Goal: Task Accomplishment & Management: Use online tool/utility

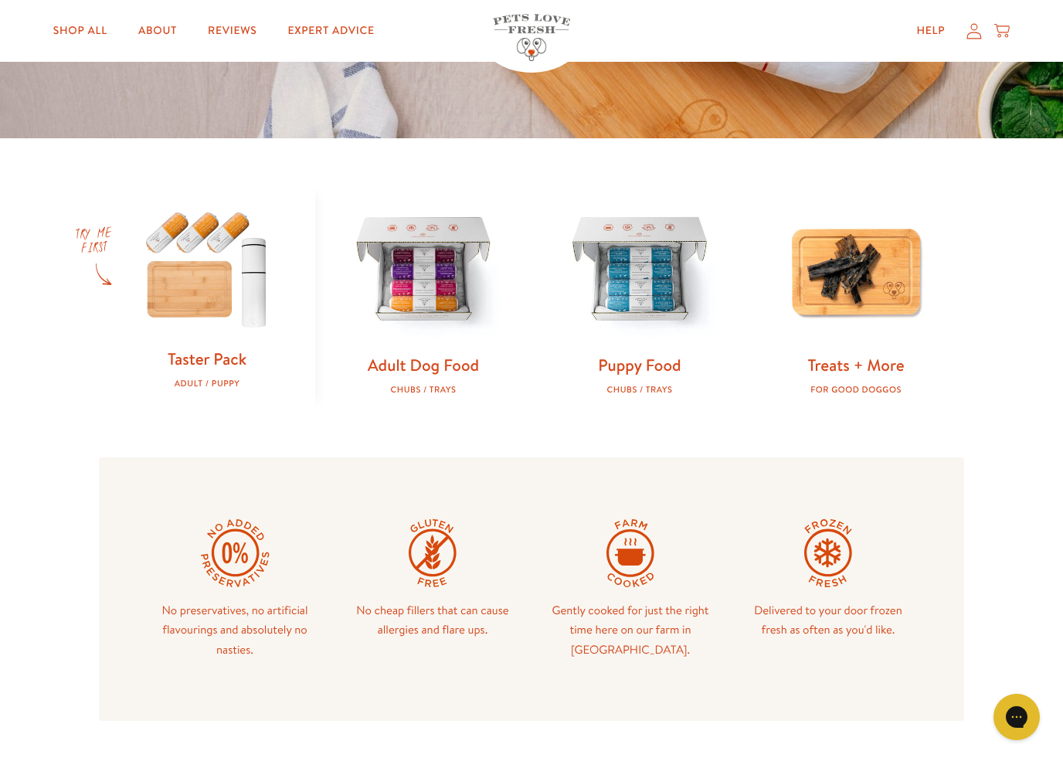
scroll to position [418, 0]
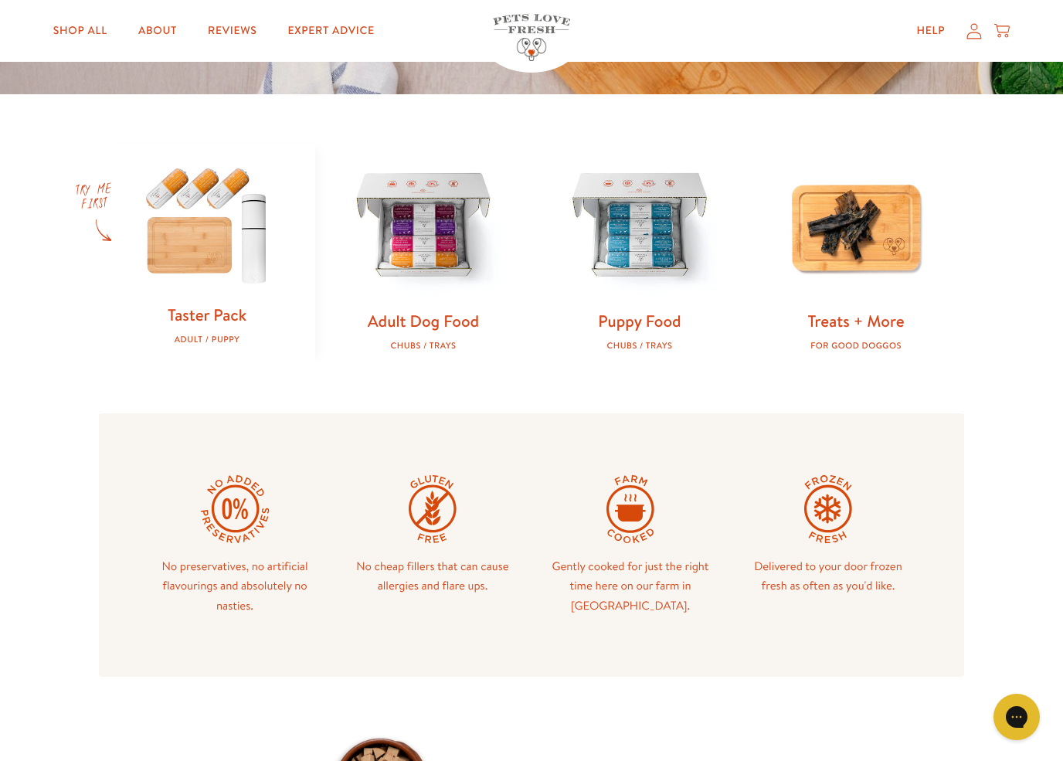
click at [653, 280] on img at bounding box center [639, 227] width 167 height 167
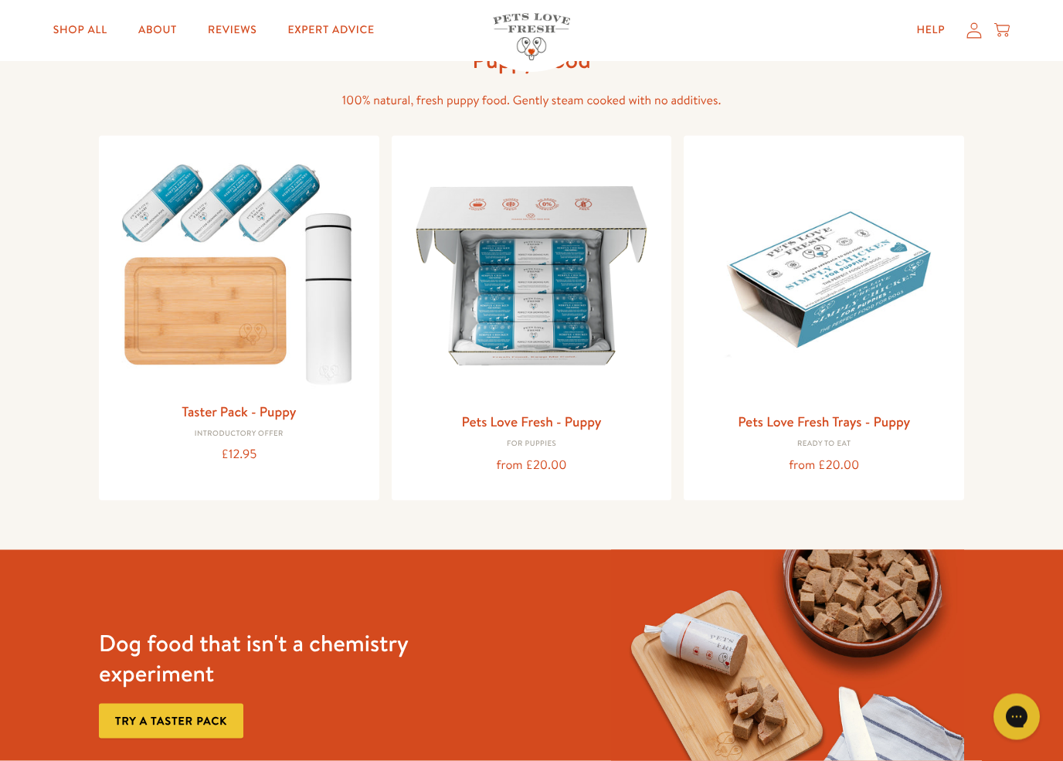
scroll to position [100, 0]
click at [604, 379] on img at bounding box center [532, 276] width 256 height 256
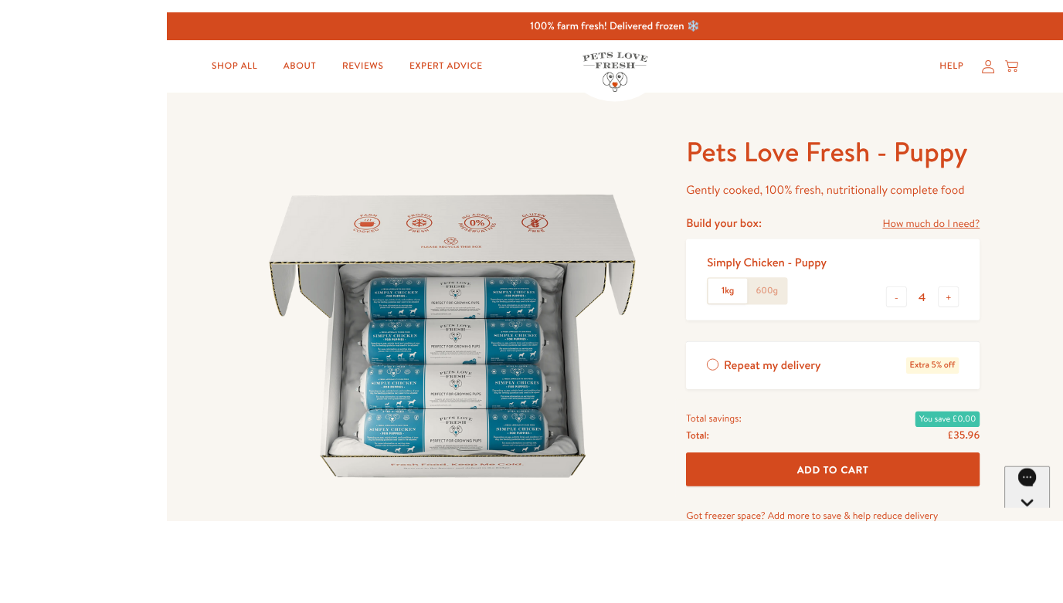
scroll to position [110, 0]
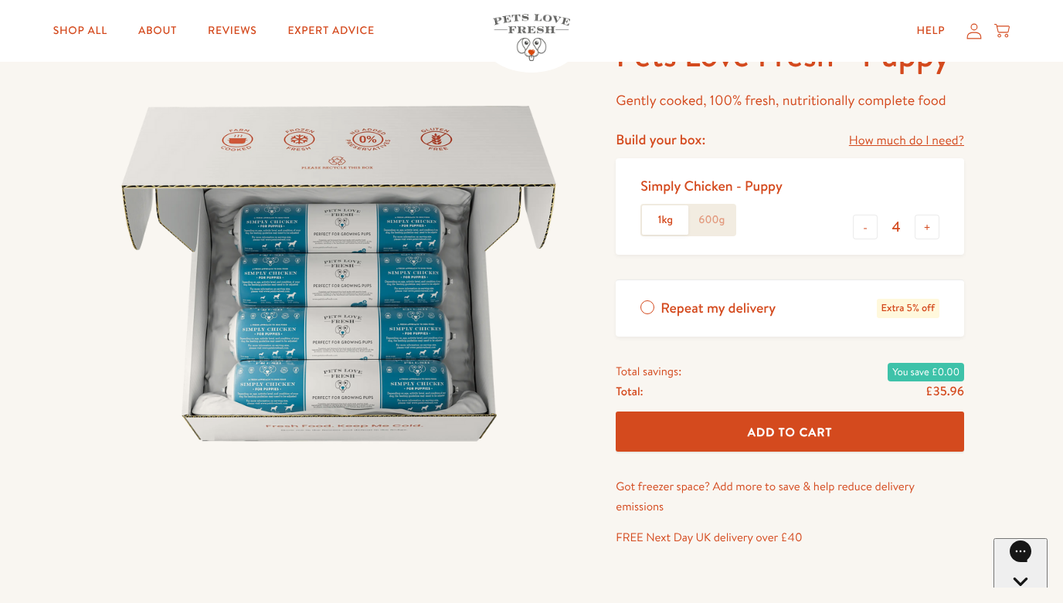
click at [942, 136] on link "How much do I need?" at bounding box center [906, 141] width 115 height 21
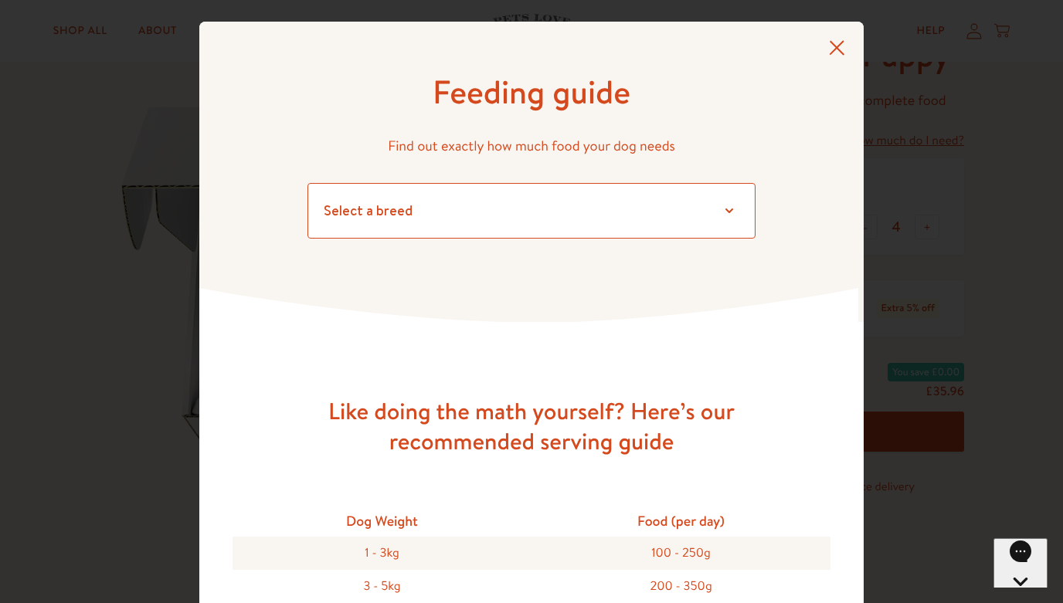
click at [728, 205] on select "Select a breed Affenpinscher Afghan hound Airedale terrier Akita Alaskan Malamu…" at bounding box center [531, 211] width 448 height 56
select select "13"
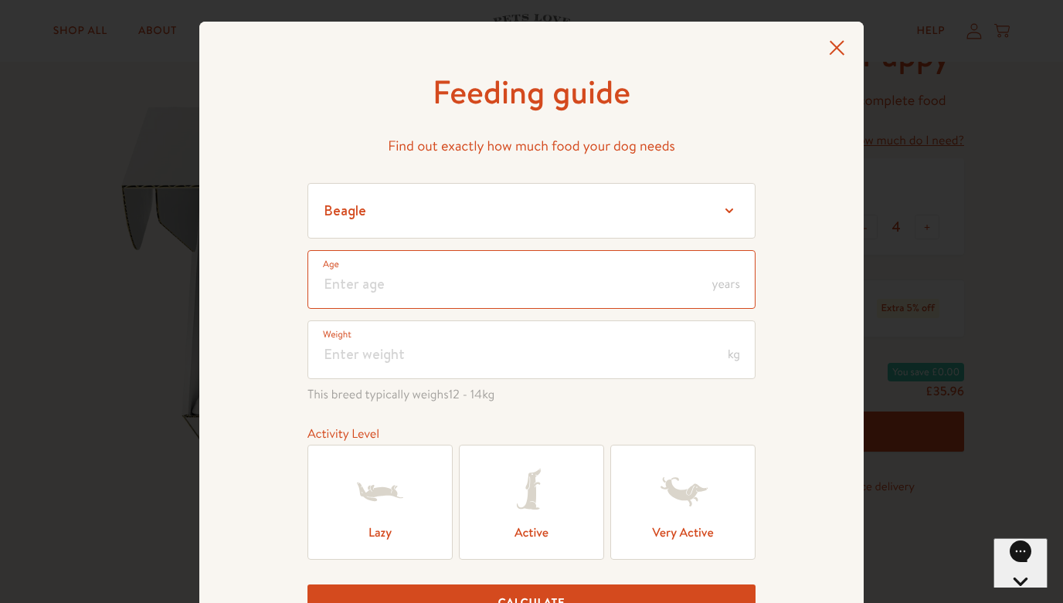
click at [647, 278] on input "number" at bounding box center [531, 279] width 448 height 59
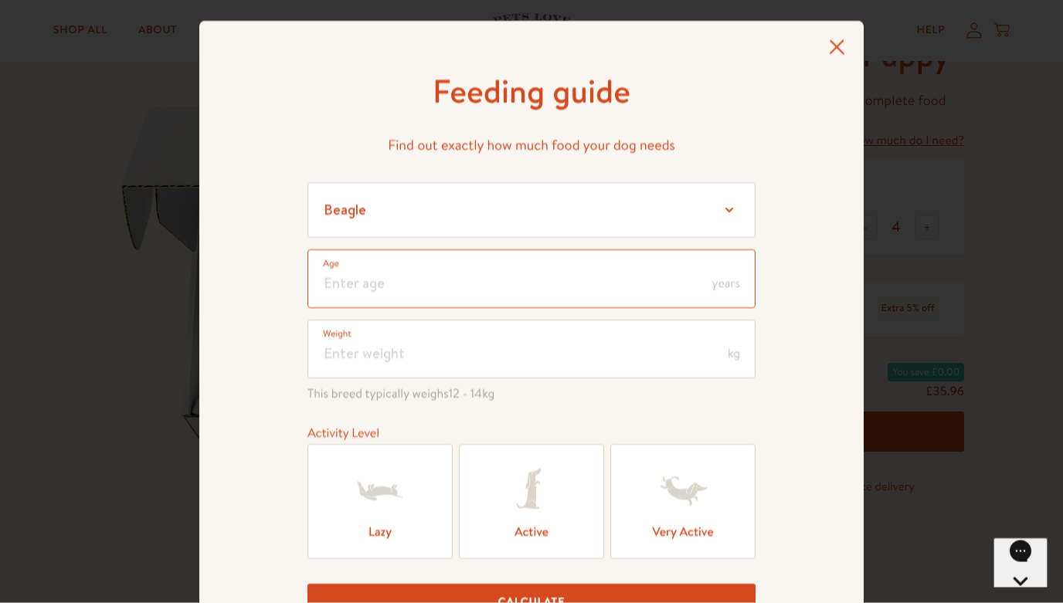
click at [727, 270] on input "number" at bounding box center [531, 279] width 448 height 59
click at [740, 283] on input "number" at bounding box center [531, 279] width 448 height 59
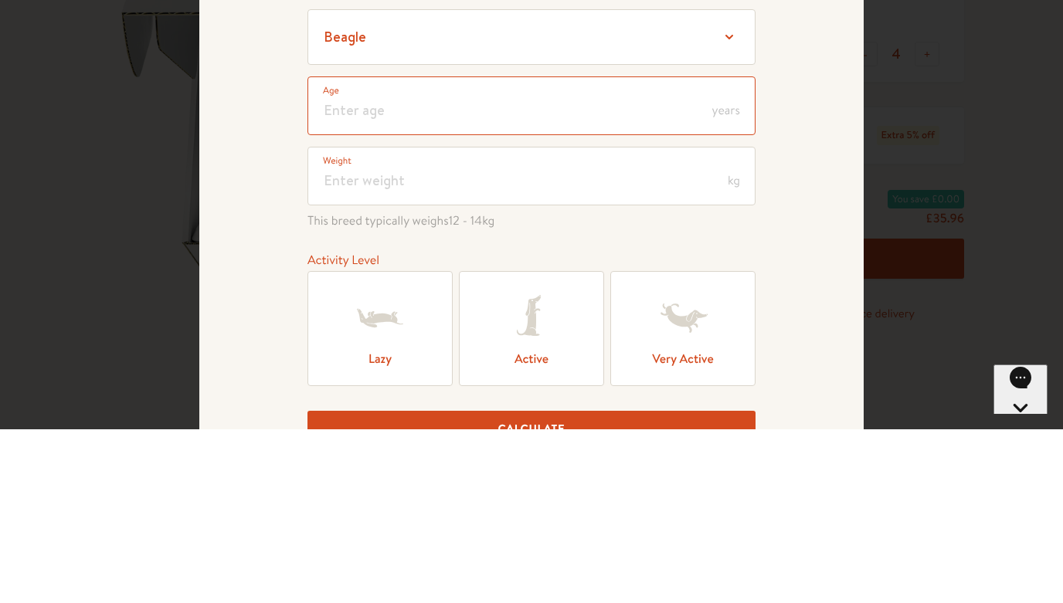
click at [666, 250] on input "number" at bounding box center [531, 279] width 448 height 59
type input "1"
click at [448, 321] on input "number" at bounding box center [531, 350] width 448 height 59
type input "1"
type input "9"
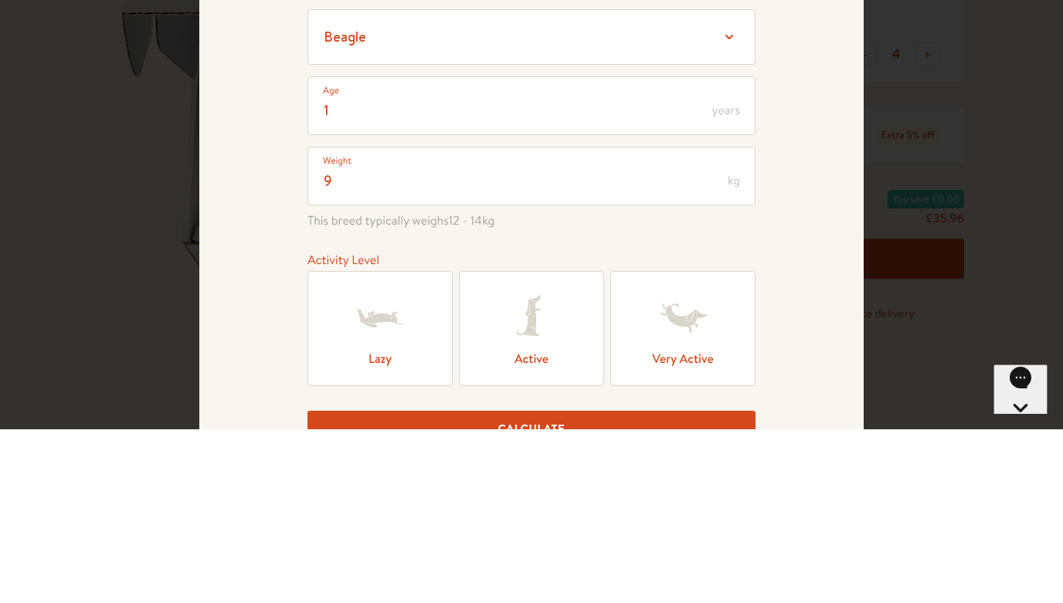
click at [531, 470] on icon at bounding box center [529, 490] width 24 height 40
click at [0, 0] on input "Active" at bounding box center [0, 0] width 0 height 0
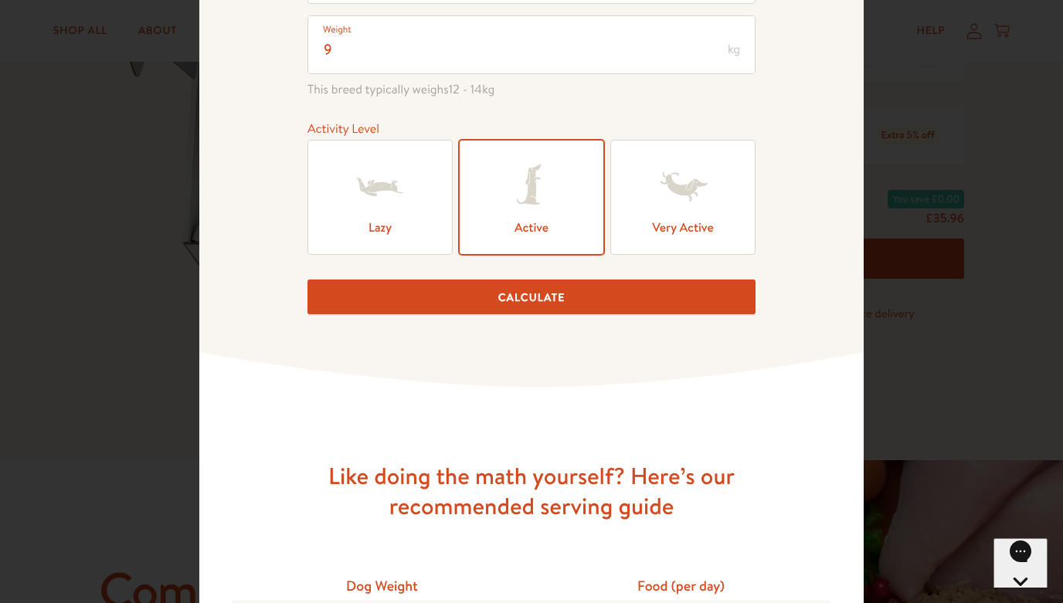
scroll to position [339, 0]
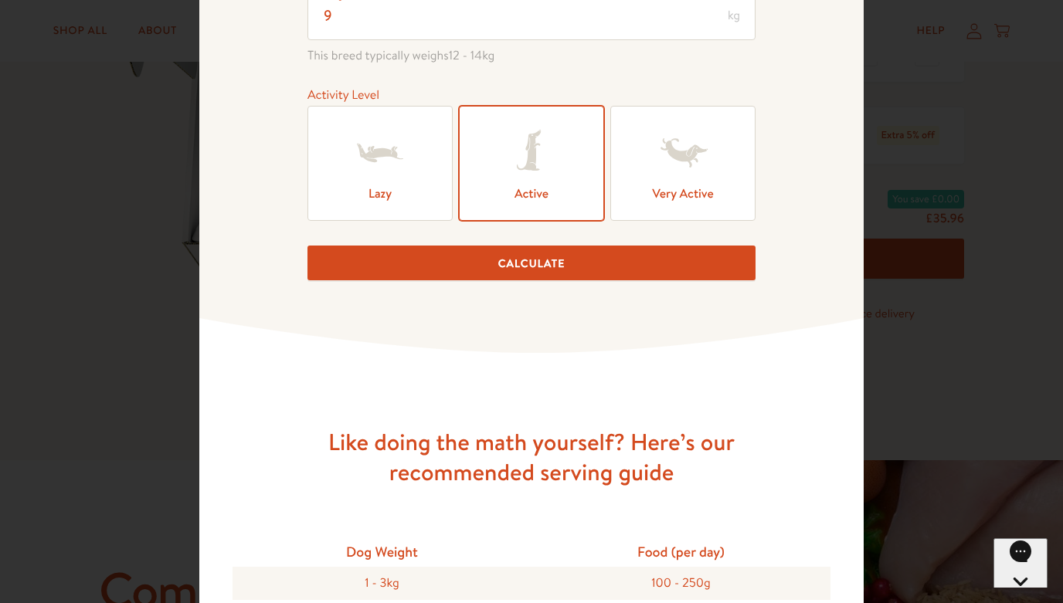
click at [589, 267] on button "Calculate" at bounding box center [531, 263] width 448 height 35
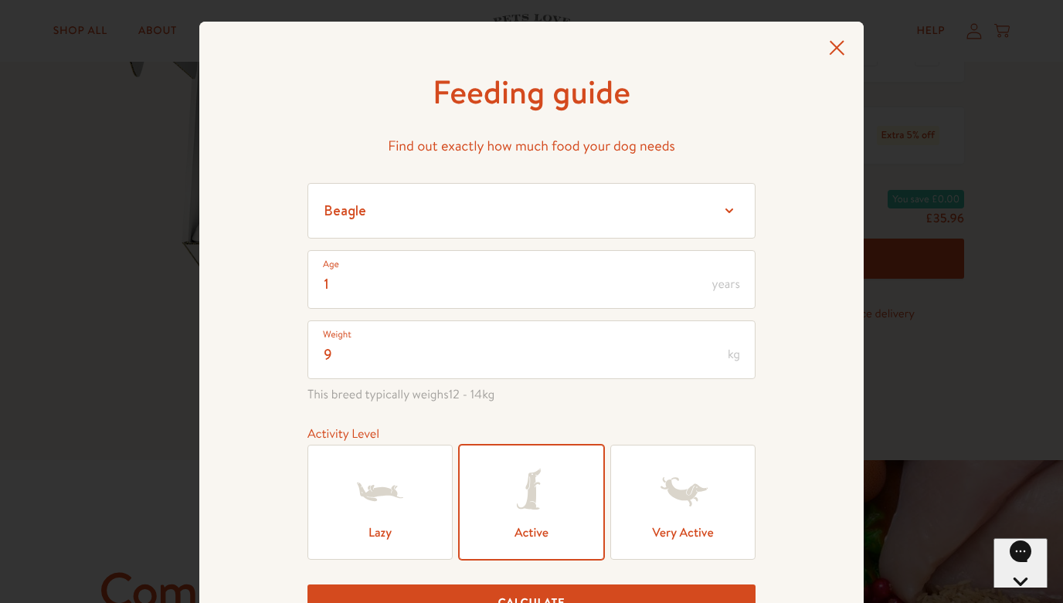
scroll to position [0, 0]
click at [841, 56] on div at bounding box center [837, 51] width 16 height 22
